Goal: Book appointment/travel/reservation

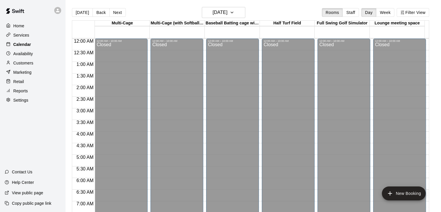
scroll to position [167, 0]
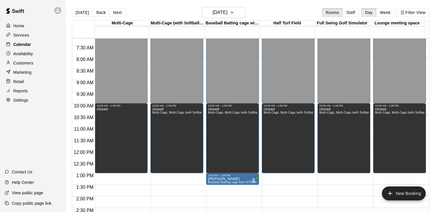
click at [25, 44] on p "Calendar" at bounding box center [22, 44] width 18 height 6
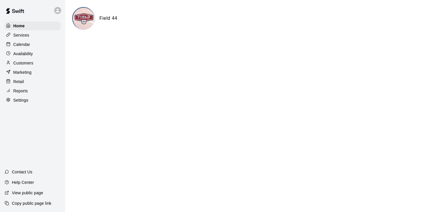
drag, startPoint x: 32, startPoint y: 46, endPoint x: 38, endPoint y: 48, distance: 5.9
click at [33, 46] on div "Calendar" at bounding box center [33, 44] width 56 height 9
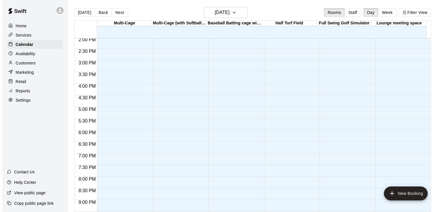
scroll to position [377, 0]
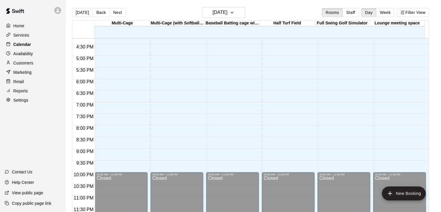
click at [20, 47] on p "Calendar" at bounding box center [22, 44] width 18 height 6
click at [412, 195] on button "New Booking" at bounding box center [404, 193] width 44 height 14
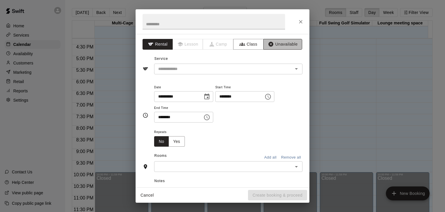
click at [273, 45] on button "Unavailable" at bounding box center [282, 44] width 39 height 11
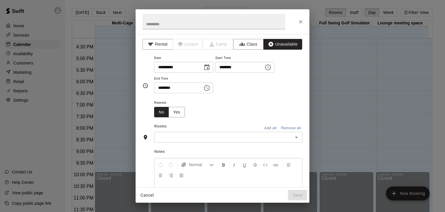
click at [210, 87] on icon "Choose time, selected time is 10:30 AM" at bounding box center [206, 87] width 7 height 7
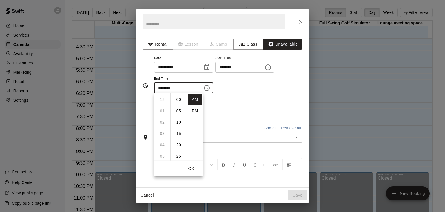
scroll to position [68, 0]
drag, startPoint x: 195, startPoint y: 110, endPoint x: 176, endPoint y: 112, distance: 19.2
click at [195, 110] on li "PM" at bounding box center [195, 111] width 14 height 11
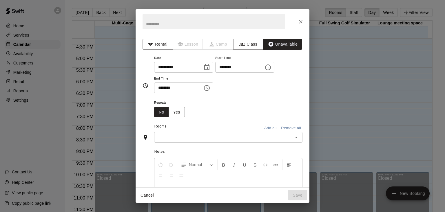
scroll to position [10, 0]
click at [210, 90] on icon "Choose time, selected time is 10:30 PM" at bounding box center [206, 87] width 7 height 7
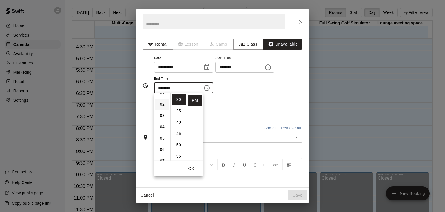
scroll to position [0, 0]
click at [163, 110] on li "01" at bounding box center [162, 111] width 14 height 11
click at [179, 99] on li "00" at bounding box center [179, 99] width 14 height 11
type input "********"
click at [241, 113] on div "Repeats No Yes" at bounding box center [228, 108] width 148 height 18
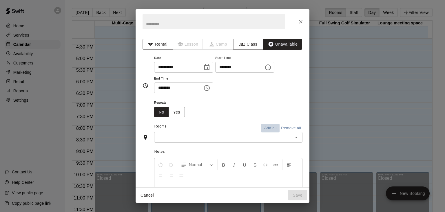
click at [267, 126] on button "Add all" at bounding box center [270, 127] width 19 height 9
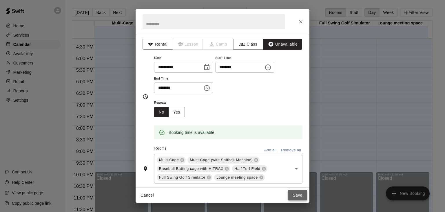
click at [300, 197] on button "Save" at bounding box center [297, 195] width 19 height 11
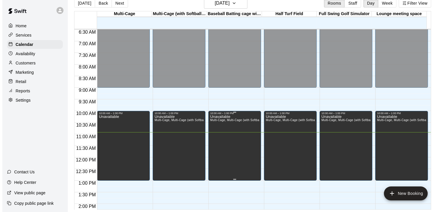
scroll to position [145, 0]
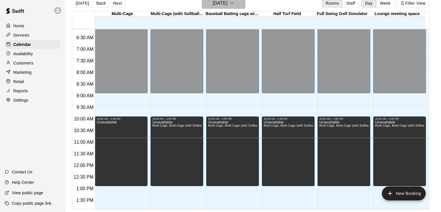
click at [234, 4] on icon "button" at bounding box center [232, 3] width 5 height 7
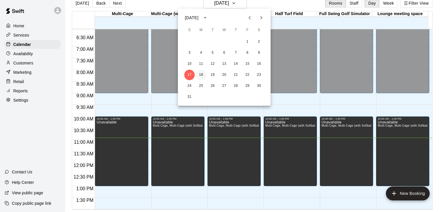
drag, startPoint x: 203, startPoint y: 74, endPoint x: 201, endPoint y: 77, distance: 3.1
click at [203, 74] on button "18" at bounding box center [201, 75] width 10 height 10
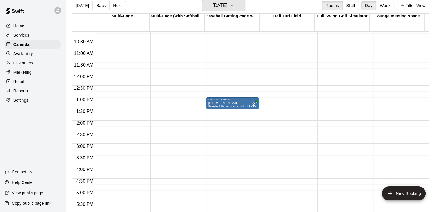
scroll to position [174, 0]
